Goal: Communication & Community: Participate in discussion

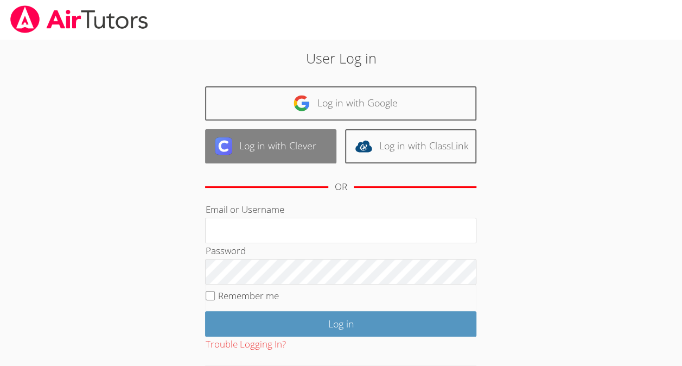
click at [263, 148] on link "Log in with Clever" at bounding box center [270, 146] width 131 height 34
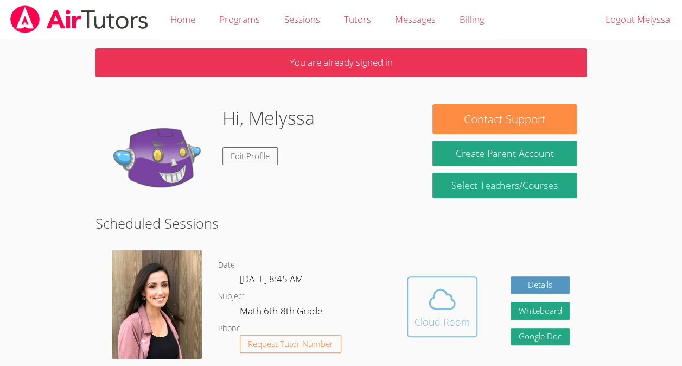
click at [445, 318] on div "Cloud Room" at bounding box center [442, 321] width 55 height 15
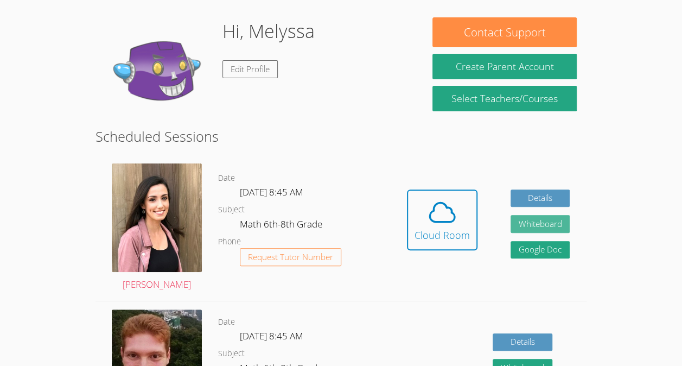
scroll to position [87, 0]
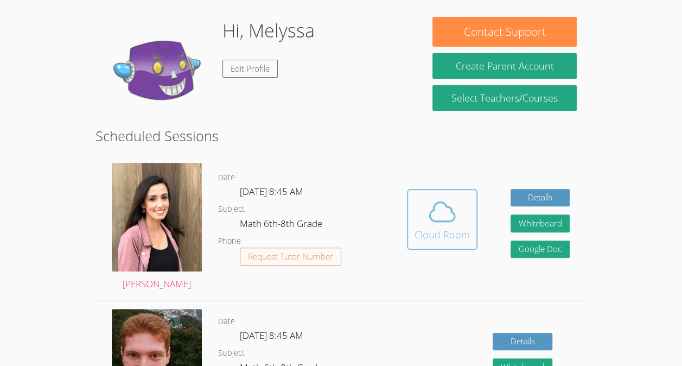
click at [437, 219] on icon at bounding box center [442, 211] width 30 height 30
click at [418, 210] on span at bounding box center [442, 211] width 55 height 30
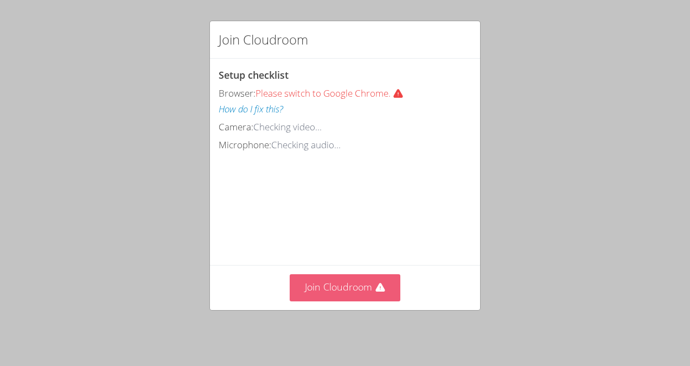
click at [359, 288] on button "Join Cloudroom" at bounding box center [345, 287] width 111 height 27
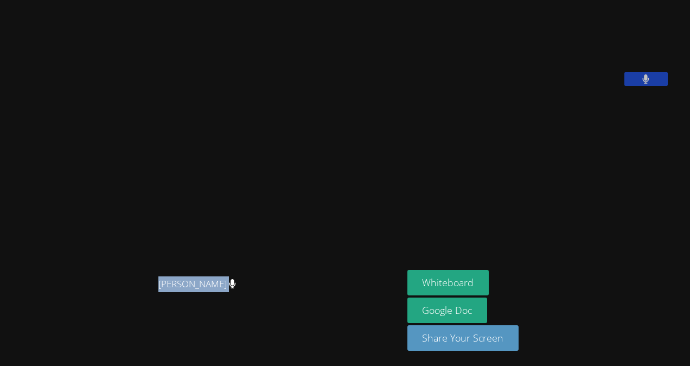
drag, startPoint x: 334, startPoint y: 115, endPoint x: 500, endPoint y: 189, distance: 181.5
click at [500, 189] on div "Marissa Syracusa Marissa Syracusa Melyssa Nunes Dos Santos Whiteboard Google Do…" at bounding box center [345, 183] width 690 height 366
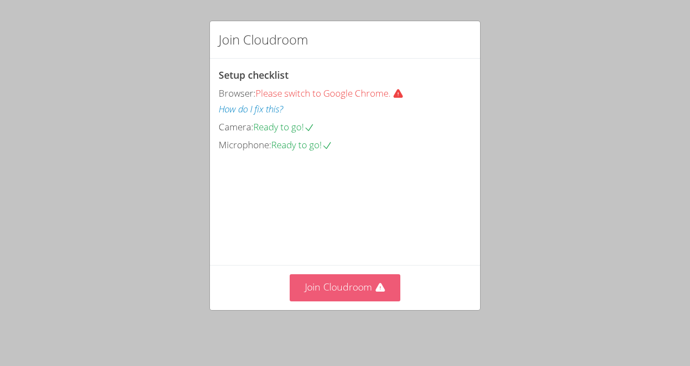
click at [369, 296] on button "Join Cloudroom" at bounding box center [345, 287] width 111 height 27
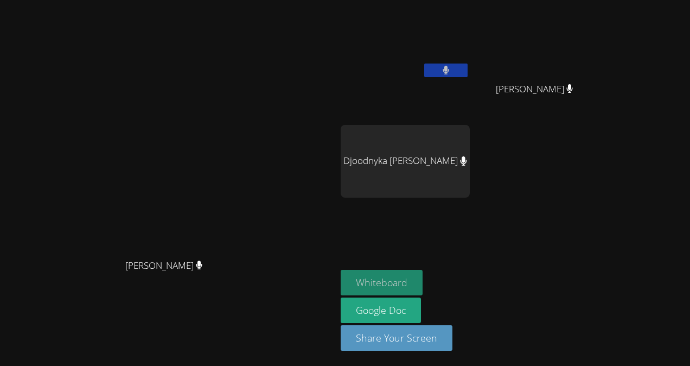
click at [423, 283] on button "Whiteboard" at bounding box center [382, 283] width 82 height 26
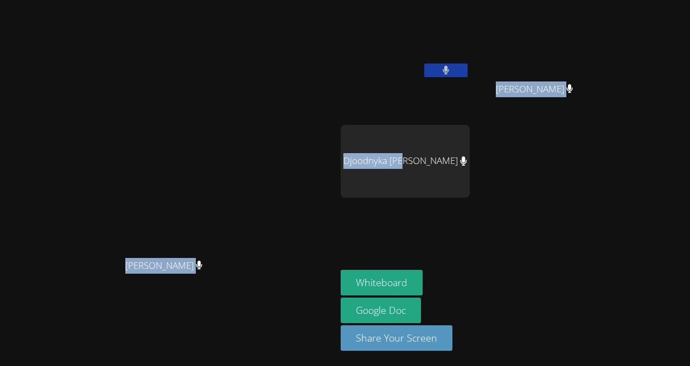
drag, startPoint x: 504, startPoint y: 157, endPoint x: 690, endPoint y: 252, distance: 209.0
click at [690, 252] on html "[PERSON_NAME] [PERSON_NAME] [PERSON_NAME] Dos [PERSON_NAME] [PERSON_NAME] Djood…" at bounding box center [345, 183] width 690 height 366
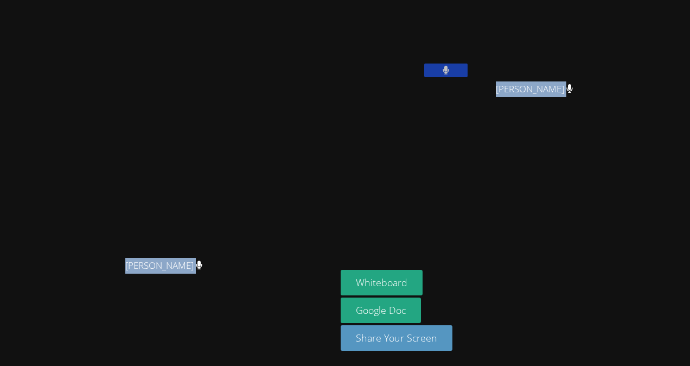
click at [478, 172] on aside "[PERSON_NAME] Dos [PERSON_NAME] [PERSON_NAME] Whiteboard Google Doc Share Your …" at bounding box center [472, 183] width 271 height 366
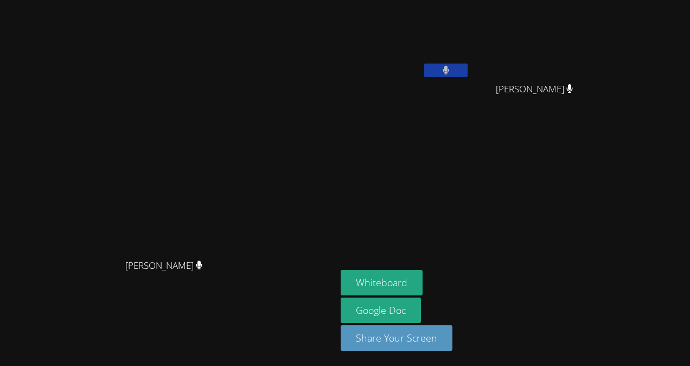
click at [478, 172] on aside "[PERSON_NAME] Dos [PERSON_NAME] [PERSON_NAME] Whiteboard Google Doc Share Your …" at bounding box center [472, 183] width 271 height 366
click at [461, 211] on span "Djoodnyka Dorvilus" at bounding box center [401, 217] width 120 height 31
click at [604, 194] on div "Melyssa Nunes Dos Santos Jean Theragene Jean Theragene Djoodnyka Dorvilus Djood…" at bounding box center [472, 122] width 263 height 237
click at [602, 335] on div "Whiteboard Google Doc Share Your Screen" at bounding box center [472, 315] width 263 height 90
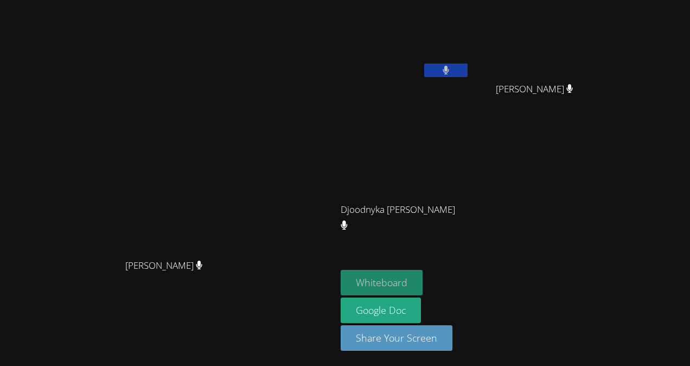
click at [423, 271] on button "Whiteboard" at bounding box center [382, 283] width 82 height 26
click at [423, 285] on button "Whiteboard" at bounding box center [382, 283] width 82 height 26
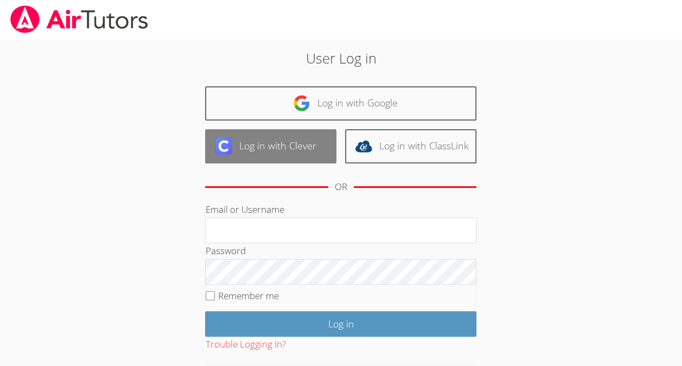
click at [320, 147] on link "Log in with Clever" at bounding box center [270, 146] width 131 height 34
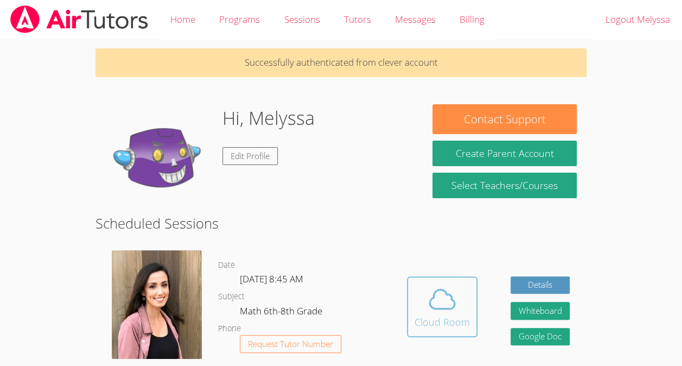
click at [448, 296] on icon at bounding box center [442, 299] width 30 height 30
click at [444, 293] on icon at bounding box center [442, 299] width 30 height 30
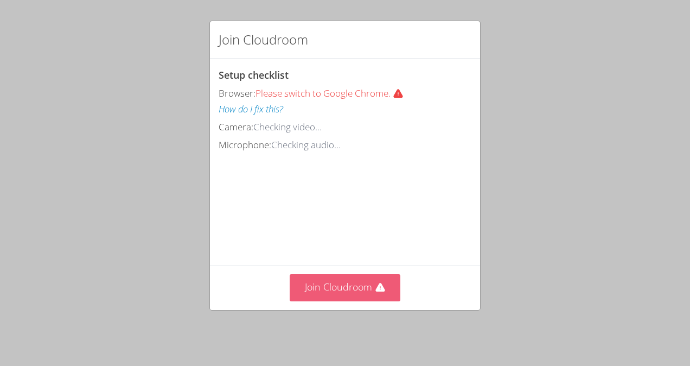
click at [365, 292] on button "Join Cloudroom" at bounding box center [345, 287] width 111 height 27
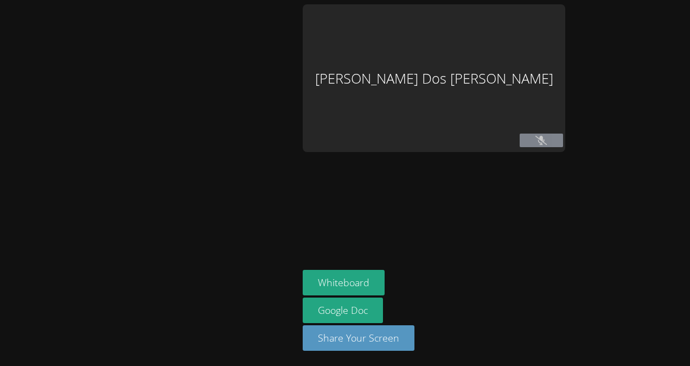
click at [547, 141] on icon at bounding box center [541, 140] width 11 height 9
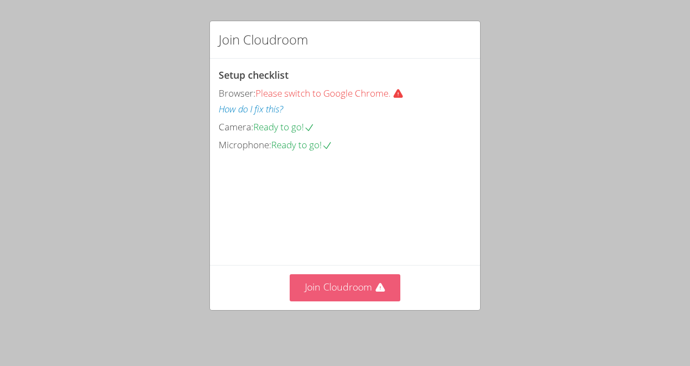
click at [391, 287] on button "Join Cloudroom" at bounding box center [345, 287] width 111 height 27
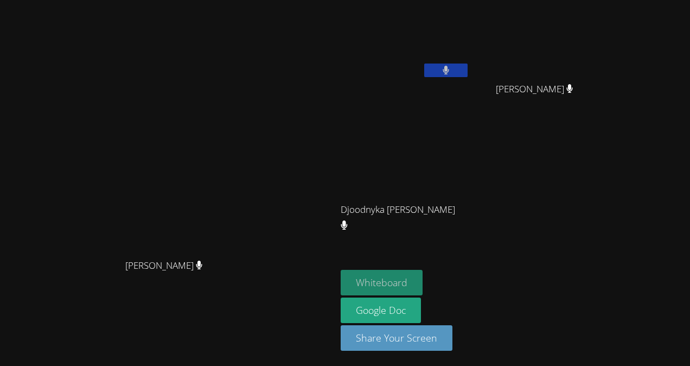
click at [423, 282] on button "Whiteboard" at bounding box center [382, 283] width 82 height 26
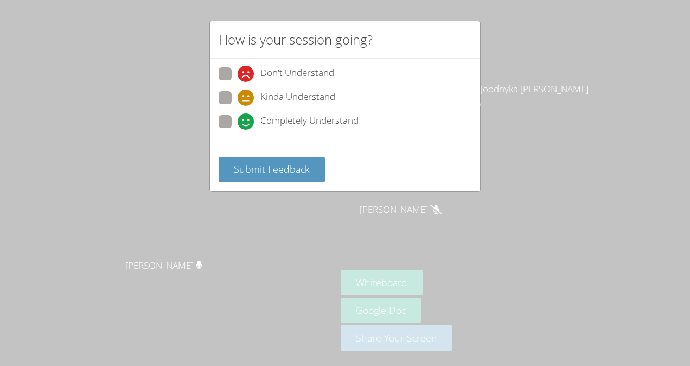
click at [246, 116] on icon at bounding box center [246, 121] width 16 height 16
click at [246, 116] on input "Completely Understand" at bounding box center [242, 119] width 9 height 9
radio input "true"
click at [242, 69] on icon at bounding box center [246, 74] width 16 height 16
click at [242, 69] on input "Don't Understand" at bounding box center [242, 71] width 9 height 9
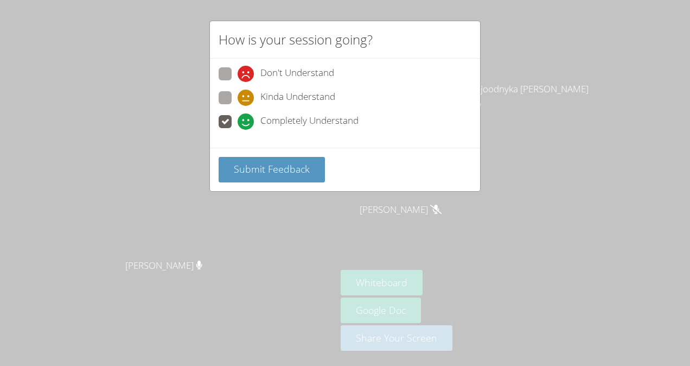
radio input "true"
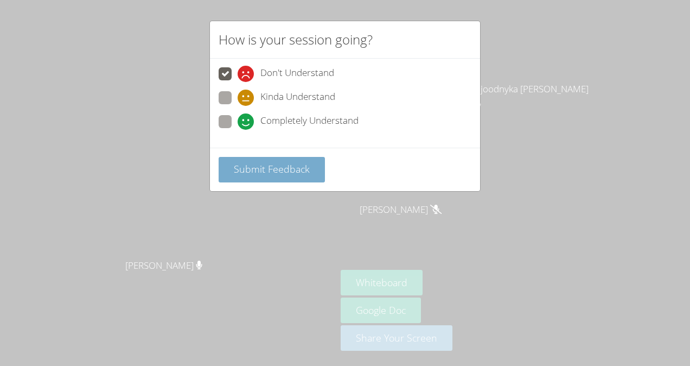
click at [258, 169] on span "Submit Feedback" at bounding box center [272, 168] width 76 height 13
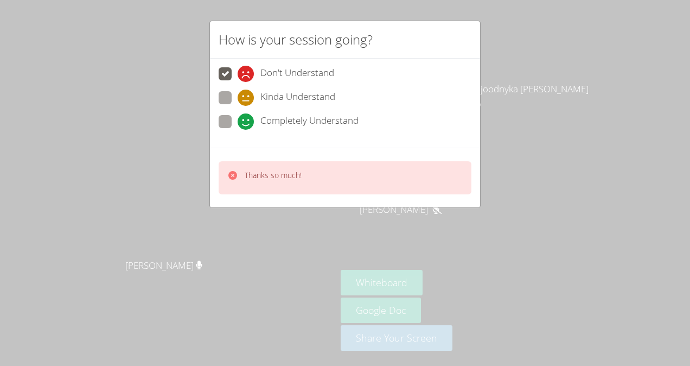
click at [232, 174] on icon at bounding box center [232, 175] width 11 height 11
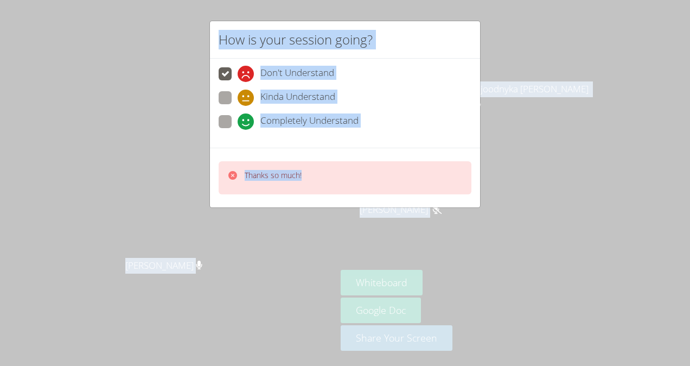
drag, startPoint x: 232, startPoint y: 174, endPoint x: 339, endPoint y: 296, distance: 162.4
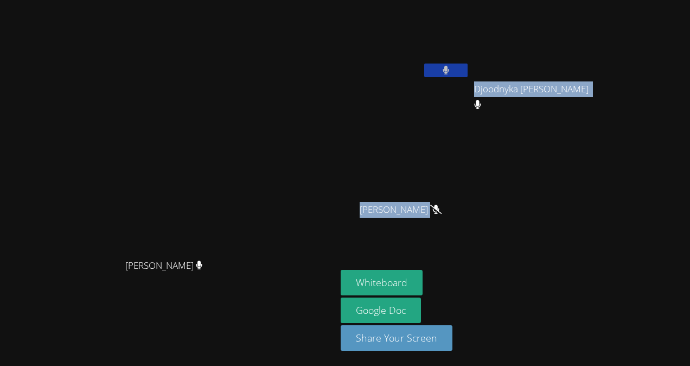
click at [604, 177] on div "[PERSON_NAME] Dos [PERSON_NAME] Djoodnyka [PERSON_NAME] Djoodnyka [PERSON_NAME]…" at bounding box center [472, 122] width 263 height 237
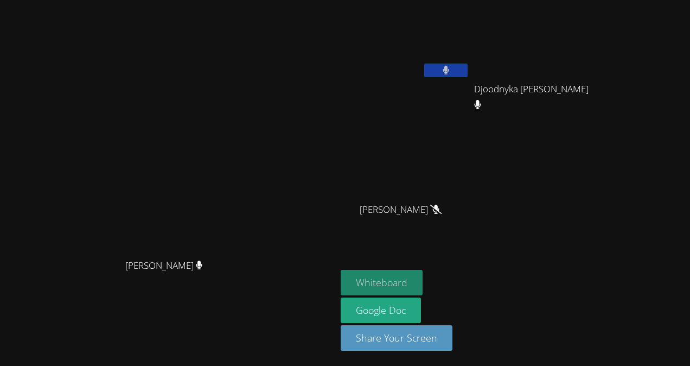
click at [423, 279] on button "Whiteboard" at bounding box center [382, 283] width 82 height 26
click at [450, 66] on icon at bounding box center [446, 70] width 7 height 9
click at [468, 65] on button at bounding box center [445, 71] width 43 height 14
